Goal: Task Accomplishment & Management: Manage account settings

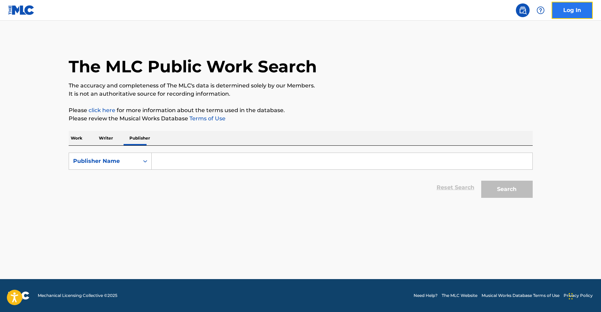
click at [573, 9] on link "Log In" at bounding box center [572, 10] width 41 height 17
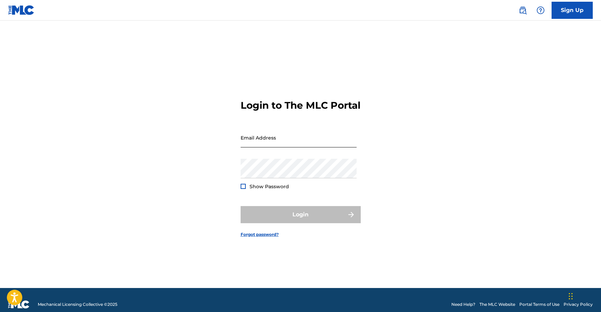
click at [287, 147] on input "Email Address" at bounding box center [299, 138] width 116 height 20
type input "[EMAIL_ADDRESS][DOMAIN_NAME]"
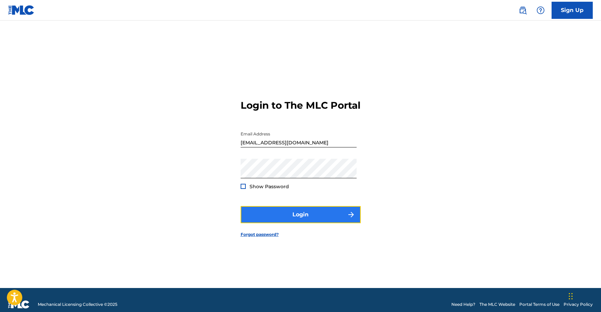
click at [302, 220] on button "Login" at bounding box center [301, 214] width 120 height 17
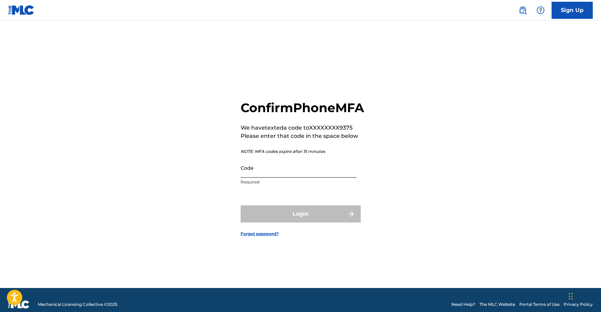
click at [281, 178] on input "Code" at bounding box center [299, 168] width 116 height 20
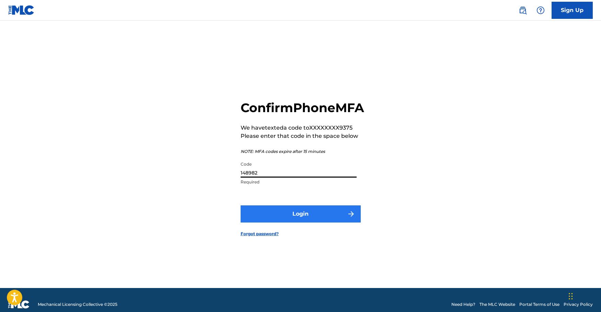
type input "148982"
click at [306, 222] on button "Login" at bounding box center [301, 214] width 120 height 17
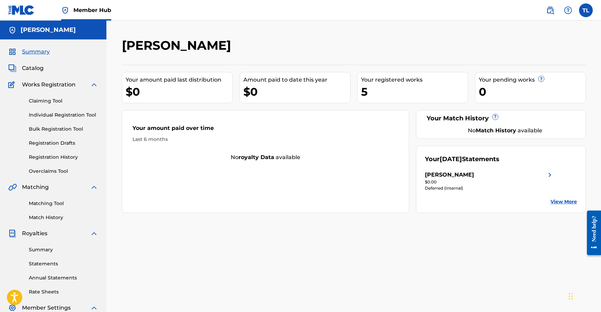
click at [392, 86] on div "5" at bounding box center [414, 91] width 107 height 15
click at [30, 68] on span "Catalog" at bounding box center [33, 68] width 22 height 8
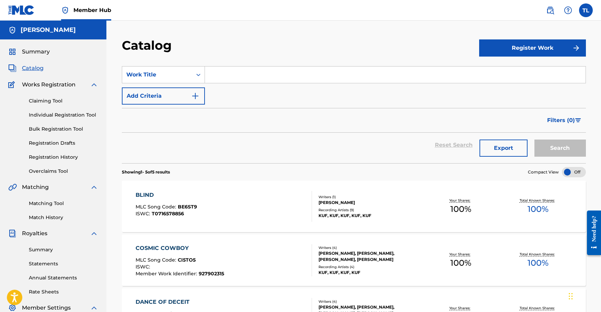
click at [31, 26] on h5 "[PERSON_NAME]" at bounding box center [48, 30] width 55 height 8
click at [42, 31] on h5 "[PERSON_NAME]" at bounding box center [48, 30] width 55 height 8
click at [38, 54] on span "Summary" at bounding box center [36, 52] width 28 height 8
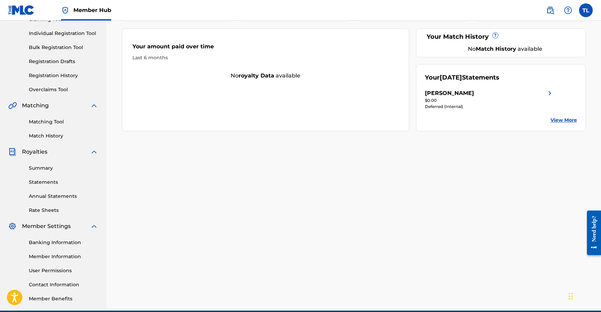
scroll to position [103, 0]
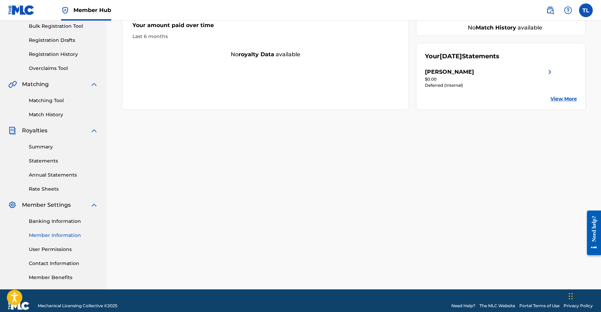
click at [65, 236] on link "Member Information" at bounding box center [63, 235] width 69 height 7
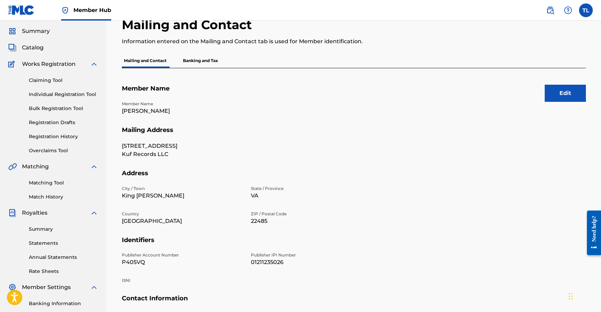
scroll to position [113, 0]
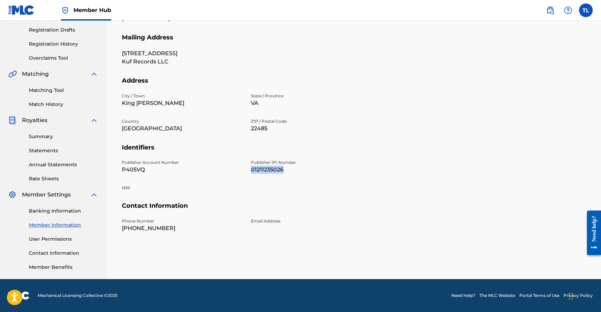
drag, startPoint x: 270, startPoint y: 170, endPoint x: 251, endPoint y: 171, distance: 18.6
click at [251, 171] on p "01211235026" at bounding box center [311, 170] width 121 height 8
